Goal: Obtain resource: Download file/media

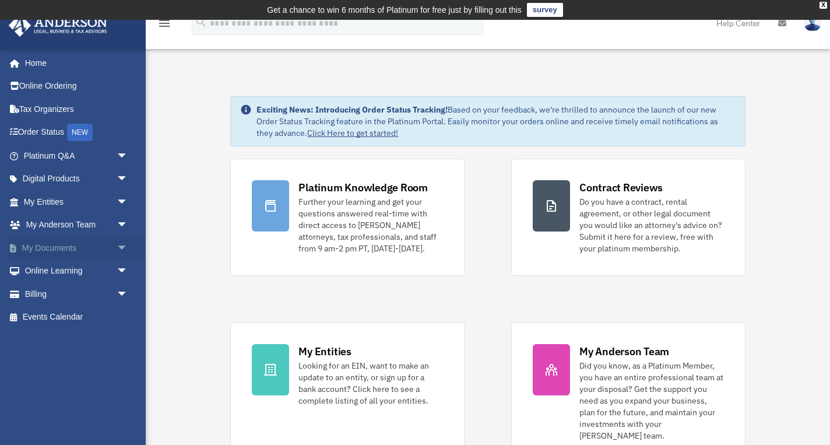
click at [63, 245] on link "My Documents arrow_drop_down" at bounding box center [77, 247] width 138 height 23
click at [122, 243] on span "arrow_drop_down" at bounding box center [128, 248] width 23 height 24
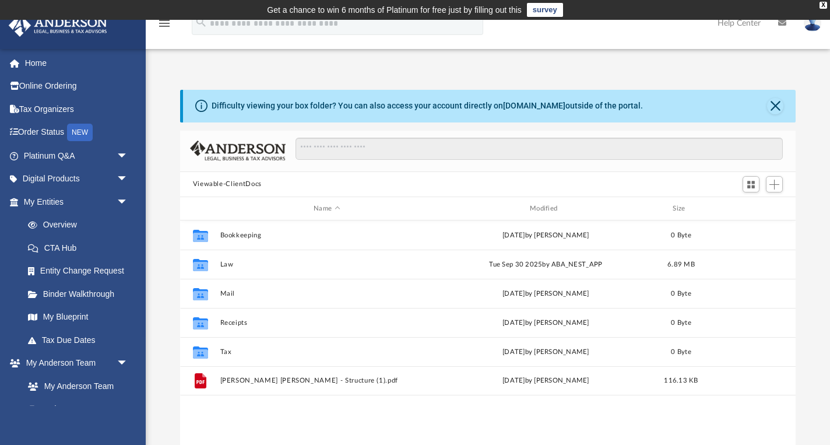
scroll to position [265, 616]
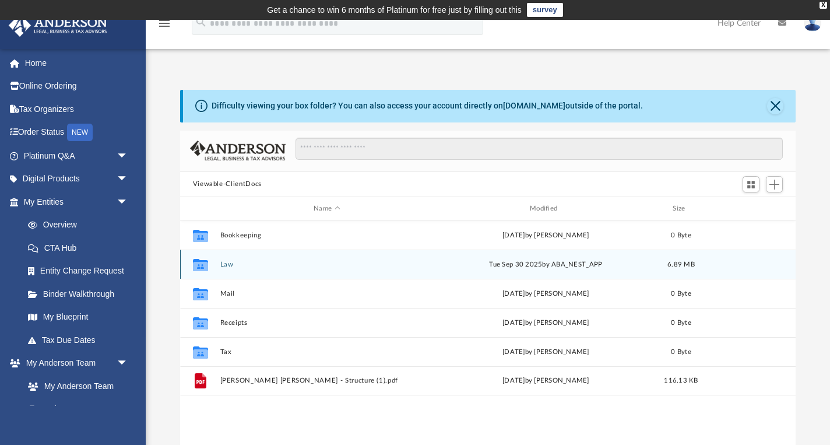
click at [226, 267] on button "Law" at bounding box center [327, 265] width 214 height 8
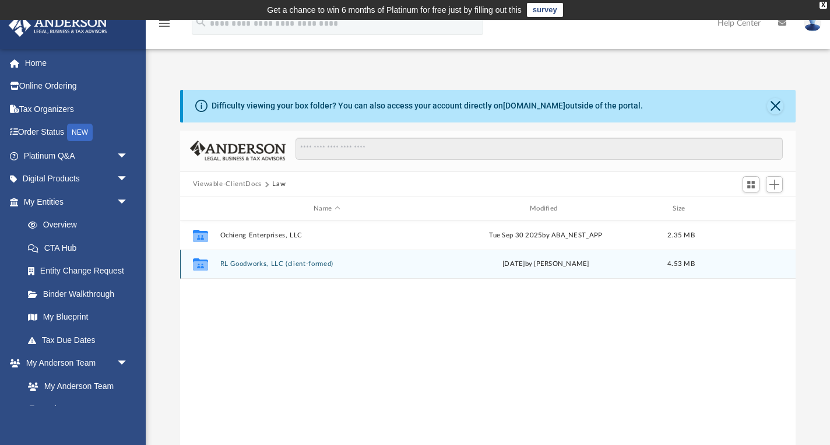
click at [252, 265] on button "RL Goodworks, LLC (client-formed)" at bounding box center [327, 265] width 214 height 8
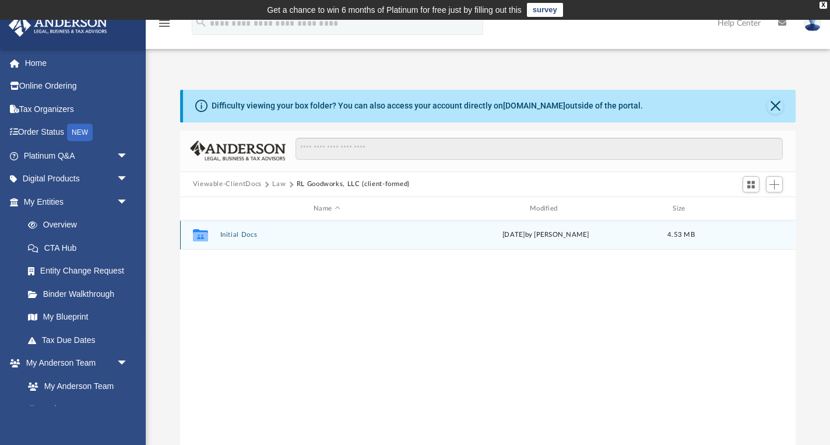
click at [248, 237] on button "Initial Docs" at bounding box center [327, 236] width 214 height 8
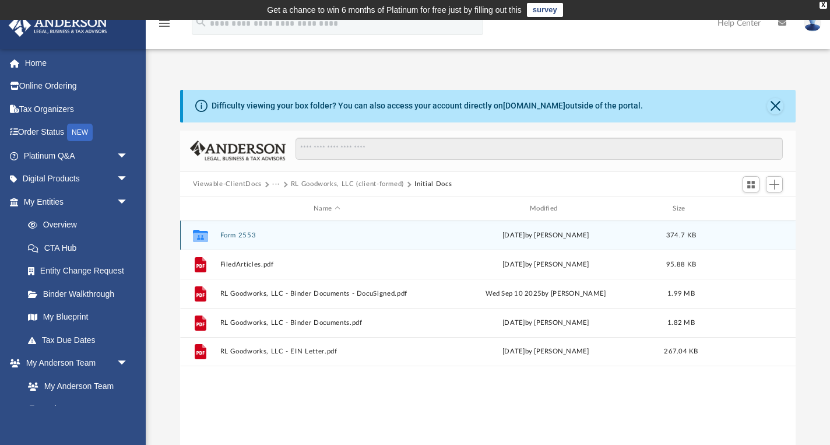
click at [244, 236] on button "Form 2553" at bounding box center [327, 236] width 214 height 8
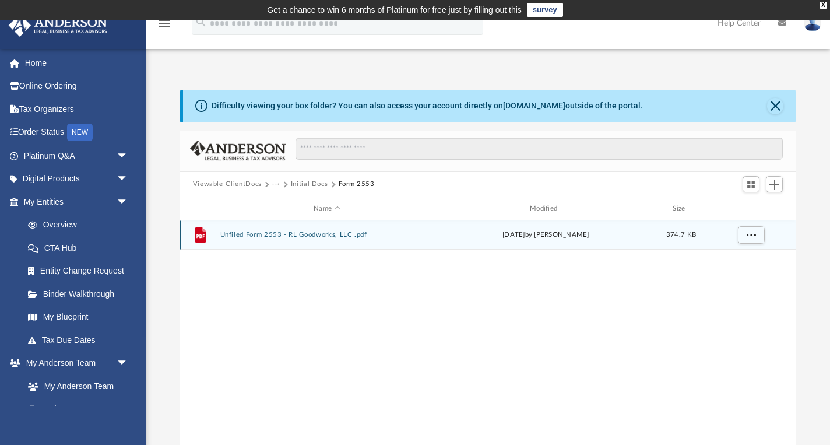
click at [344, 236] on button "Unfiled Form 2553 - RL Goodworks, LLC .pdf" at bounding box center [327, 236] width 214 height 8
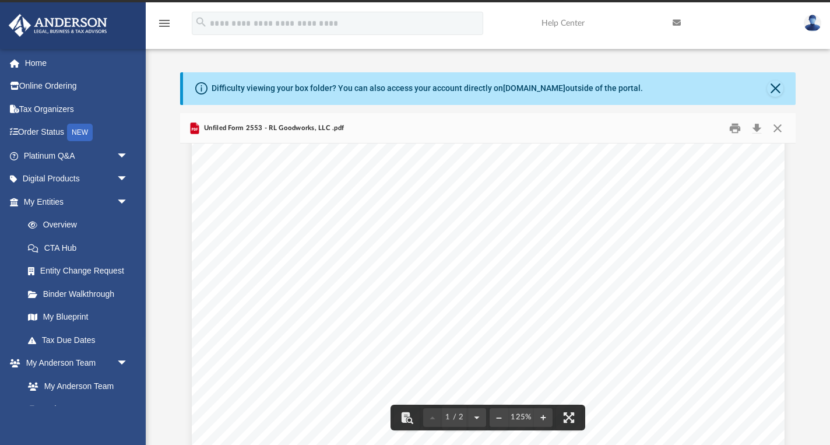
scroll to position [277, 0]
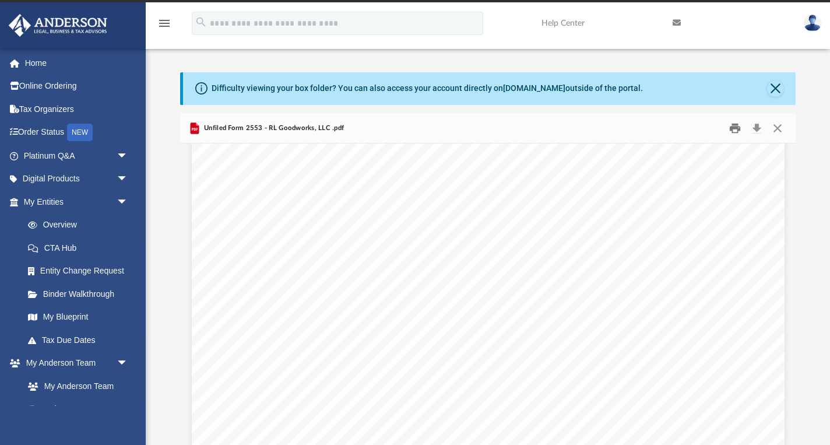
click at [736, 129] on button "Print" at bounding box center [735, 128] width 23 height 18
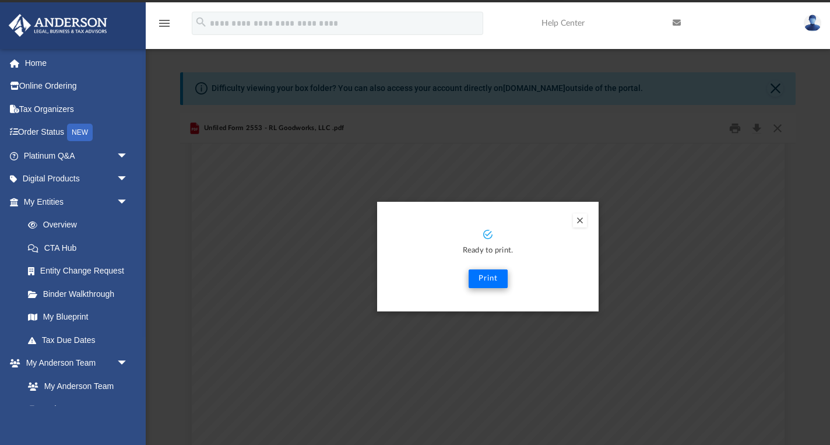
click at [493, 281] on button "Print" at bounding box center [488, 278] width 39 height 19
